Goal: Navigation & Orientation: Find specific page/section

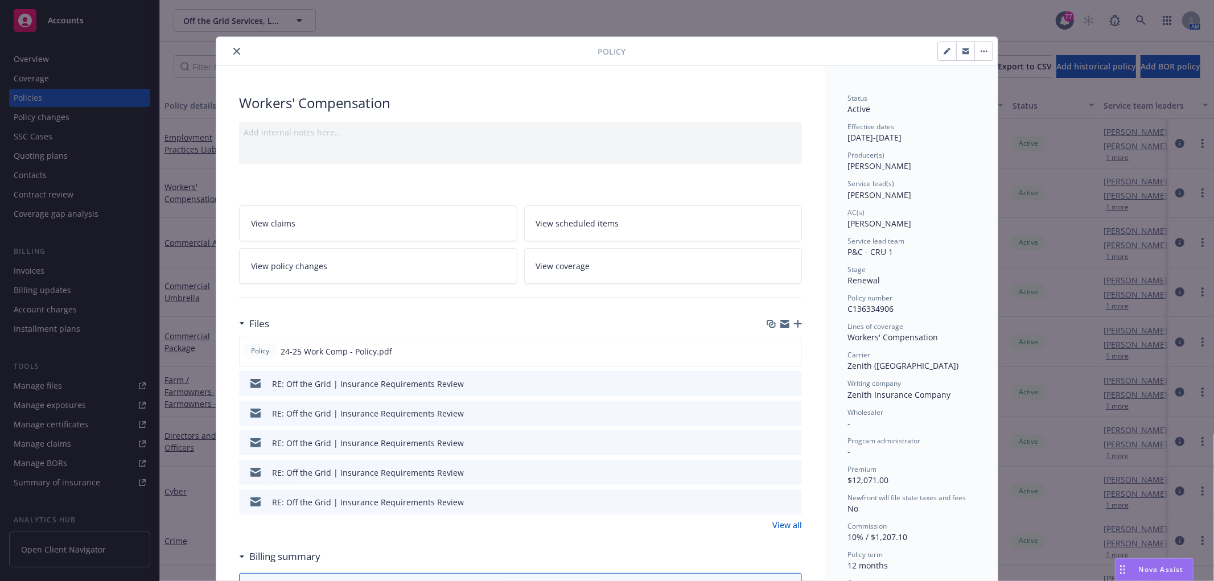
click at [225, 47] on div at bounding box center [409, 51] width 377 height 14
click at [233, 48] on icon "close" at bounding box center [236, 51] width 7 height 7
